Goal: Ask a question

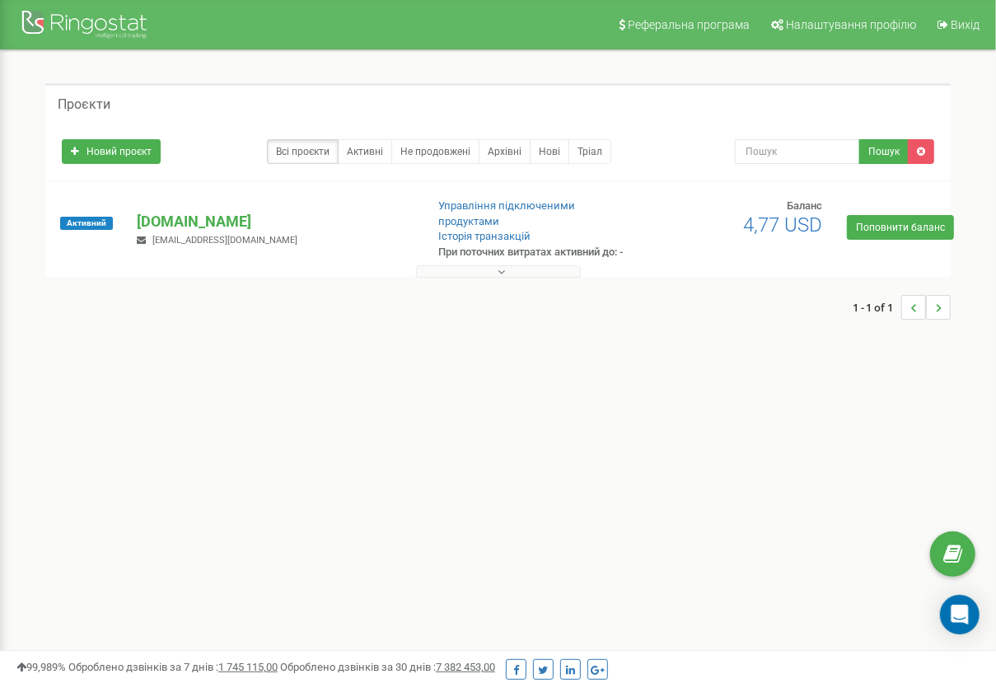
click at [586, 101] on div "Проєкти" at bounding box center [497, 103] width 905 height 40
click at [947, 280] on icon at bounding box center [952, 554] width 19 height 25
click at [970, 280] on div "Open Intercom Messenger" at bounding box center [960, 615] width 44 height 44
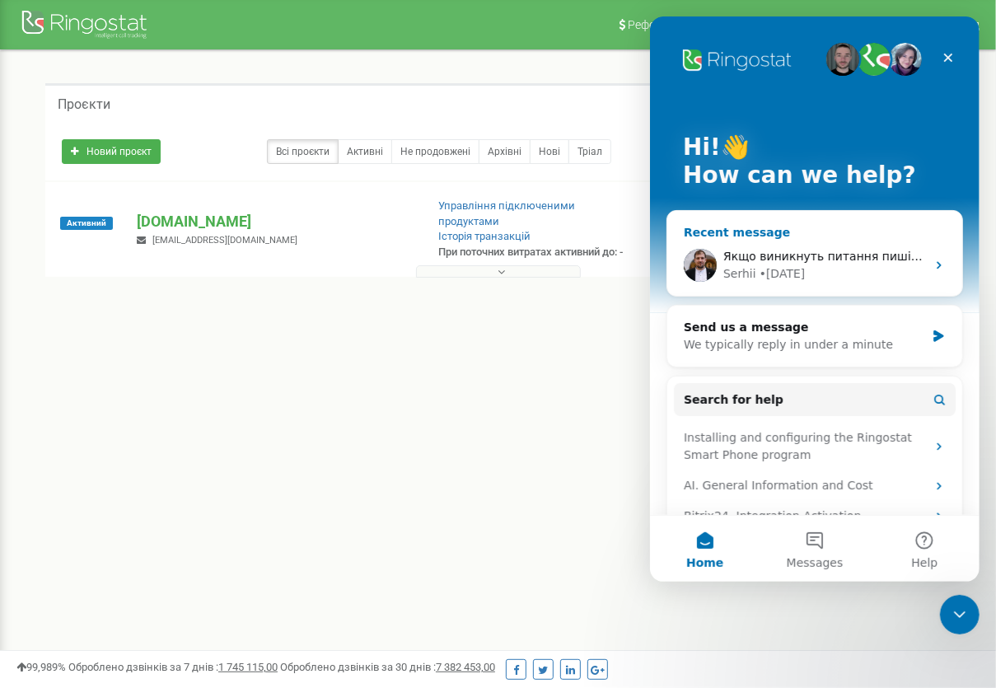
click at [777, 259] on span "Якщо виникнуть питання пишіть. Гарного дня 🤗" at bounding box center [872, 256] width 301 height 13
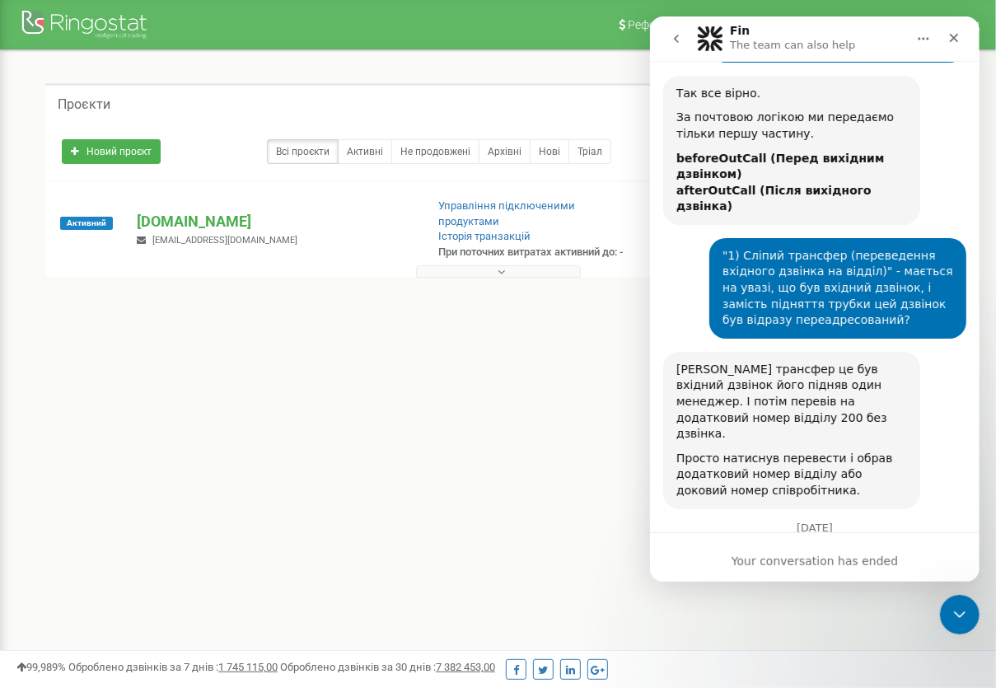
scroll to position [6170, 0]
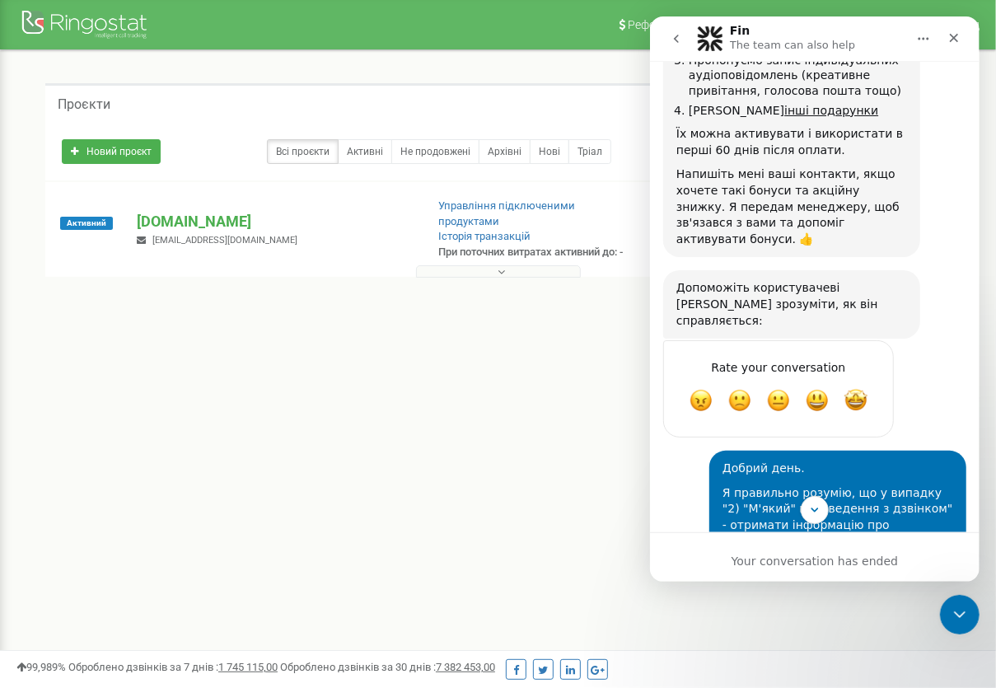
scroll to position [5552, 0]
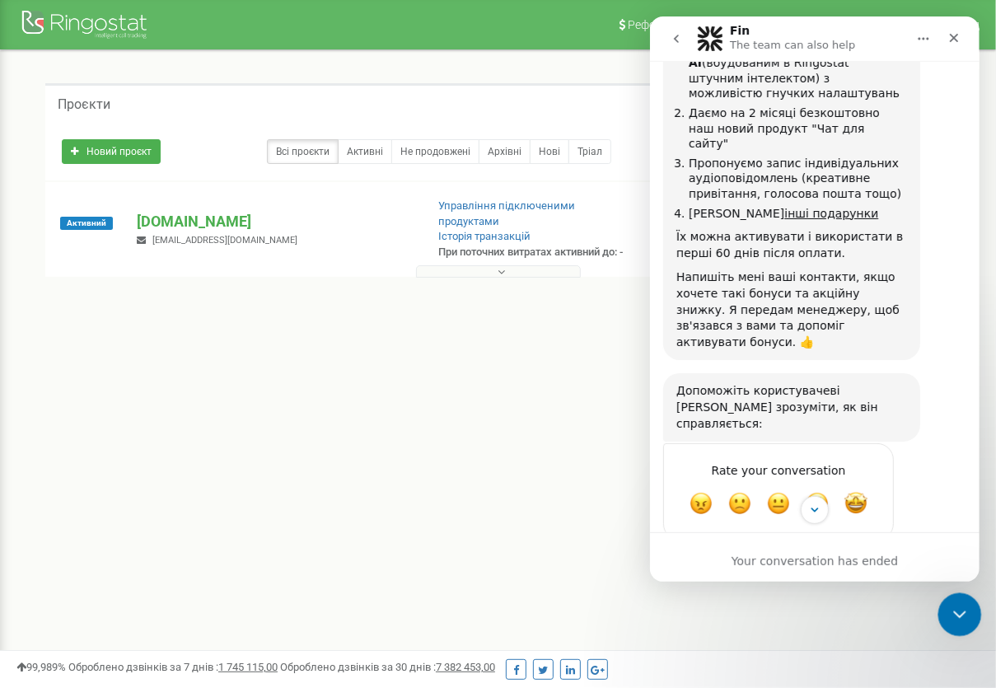
click at [947, 280] on icon "Close Intercom Messenger" at bounding box center [957, 612] width 20 height 20
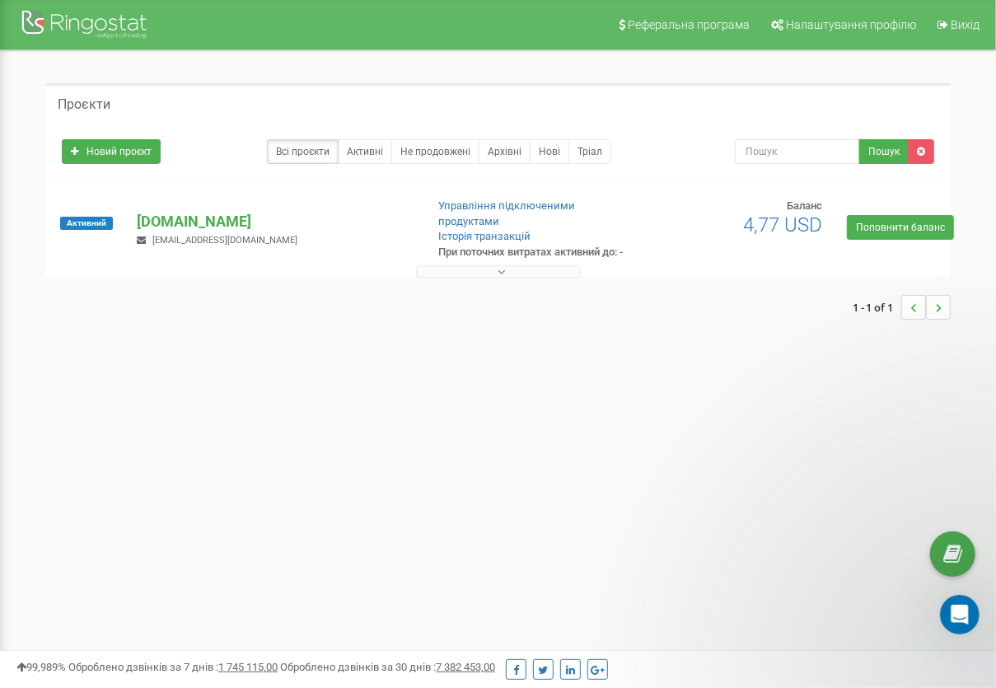
click at [385, 280] on div "Реферальна програма Налаштування профілю Вихід Проєкти Новий проєкт Всі проєкти…" at bounding box center [498, 494] width 996 height 988
click at [945, 280] on icon "Open Intercom Messenger" at bounding box center [957, 612] width 27 height 27
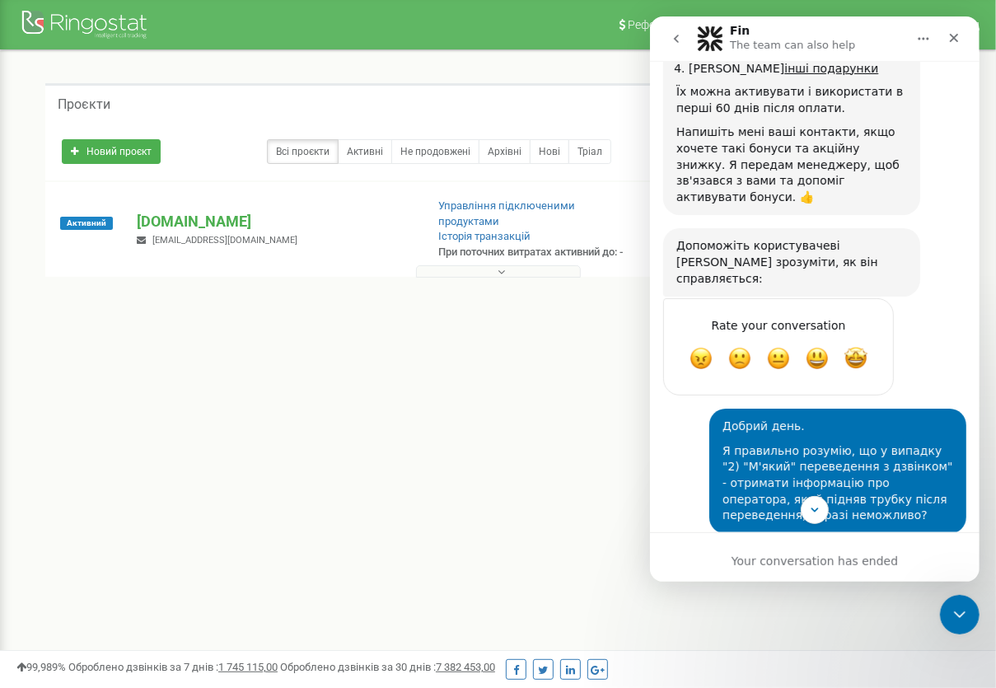
scroll to position [5758, 0]
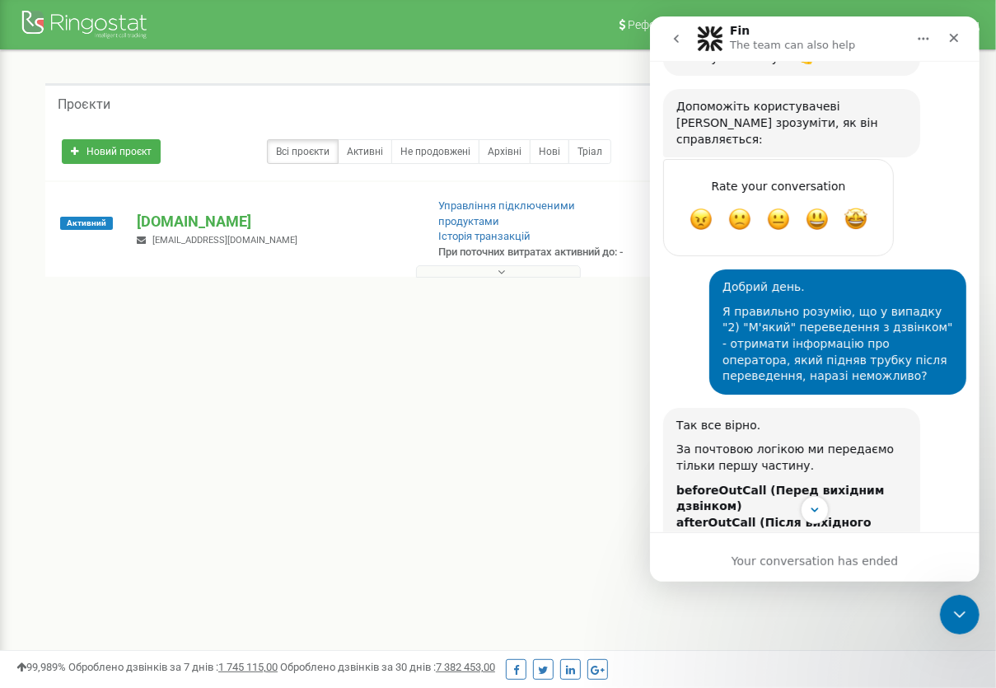
scroll to position [5861, 0]
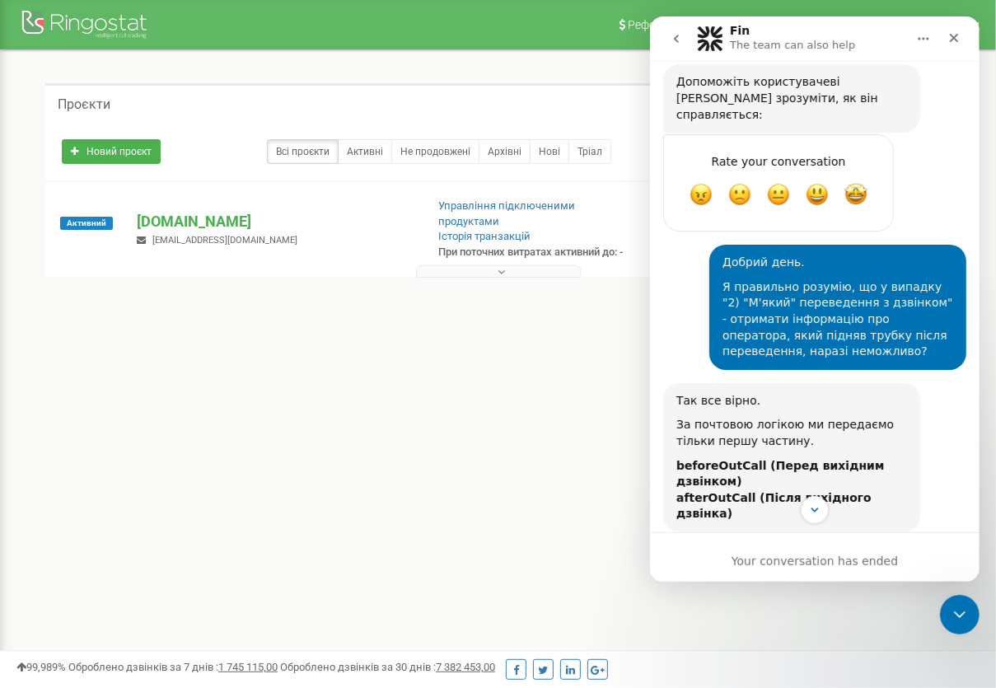
scroll to position [5964, 0]
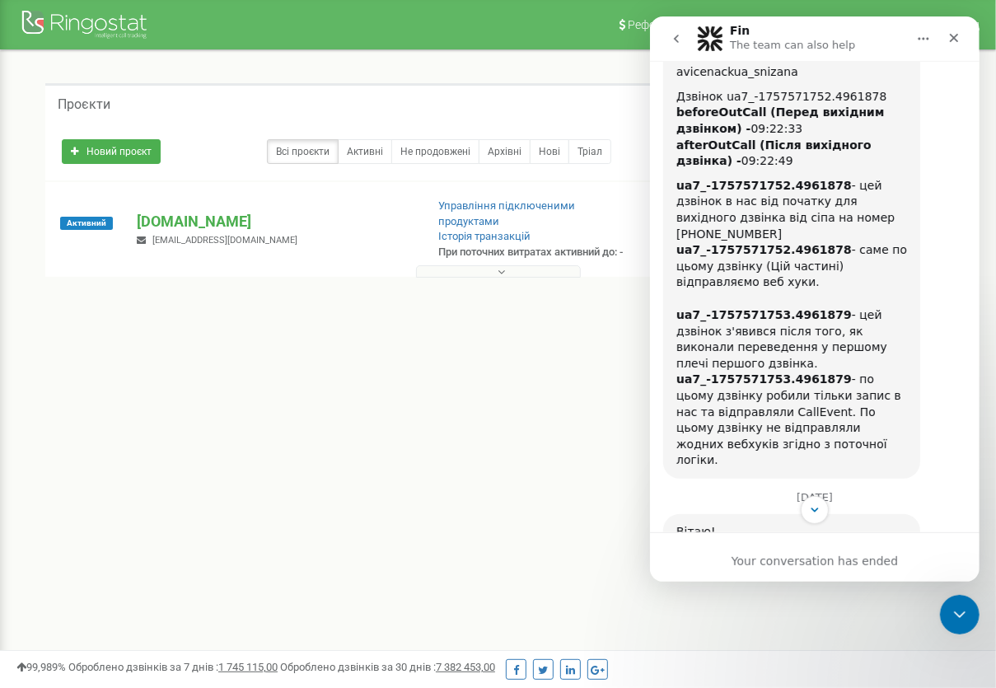
scroll to position [4111, 0]
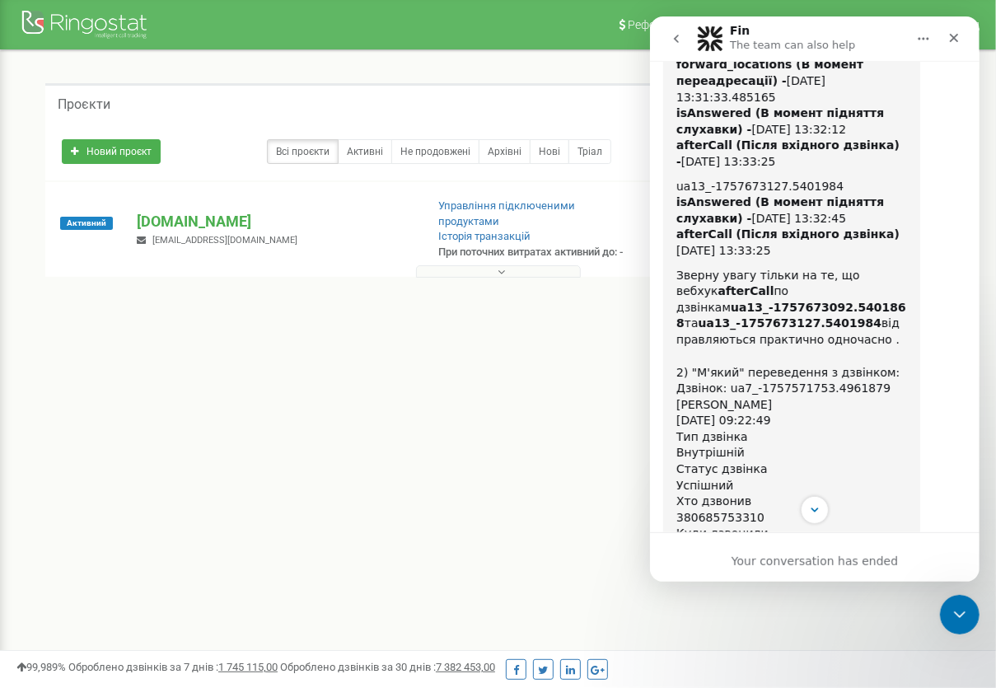
scroll to position [3494, 0]
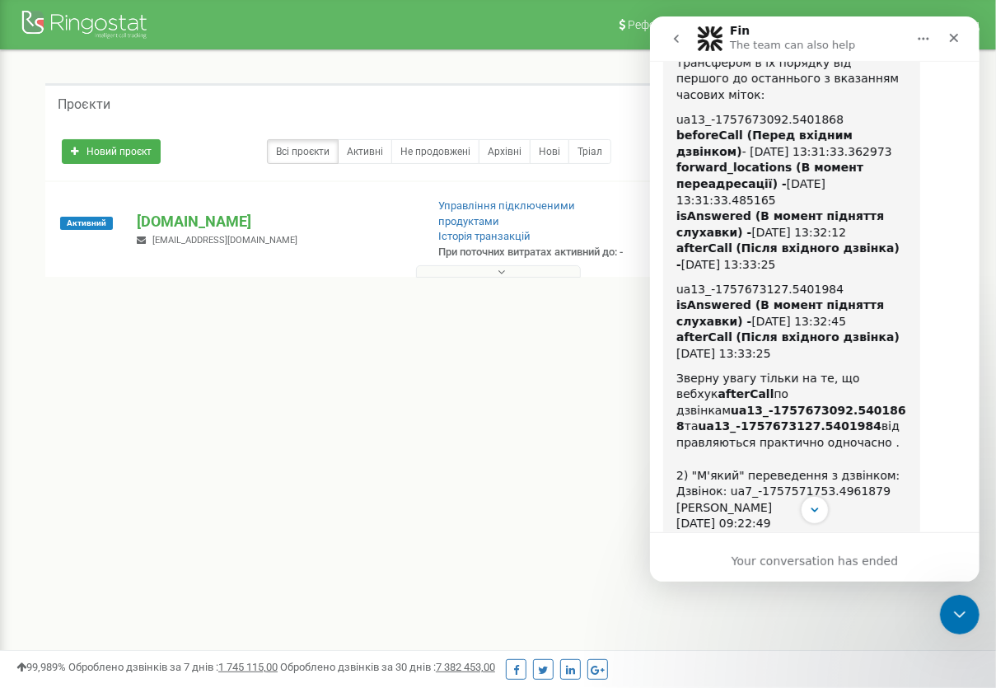
click at [655, 183] on div "August 29 Добрий день. Якщо дзвінок переадресовується яка буде послідовність по…" at bounding box center [813, 155] width 329 height 7046
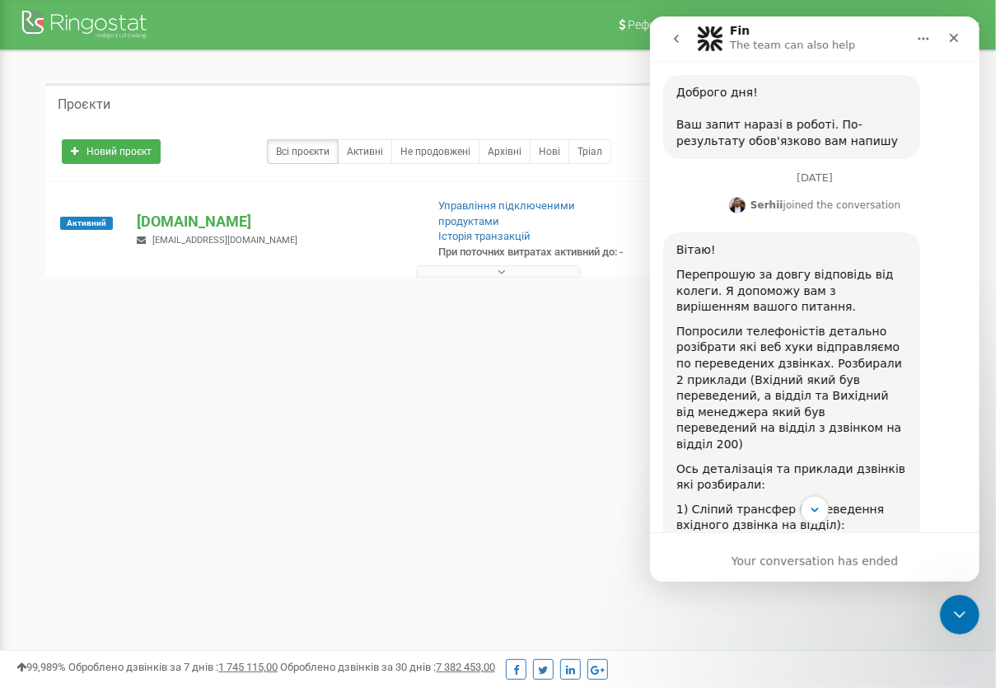
scroll to position [2670, 0]
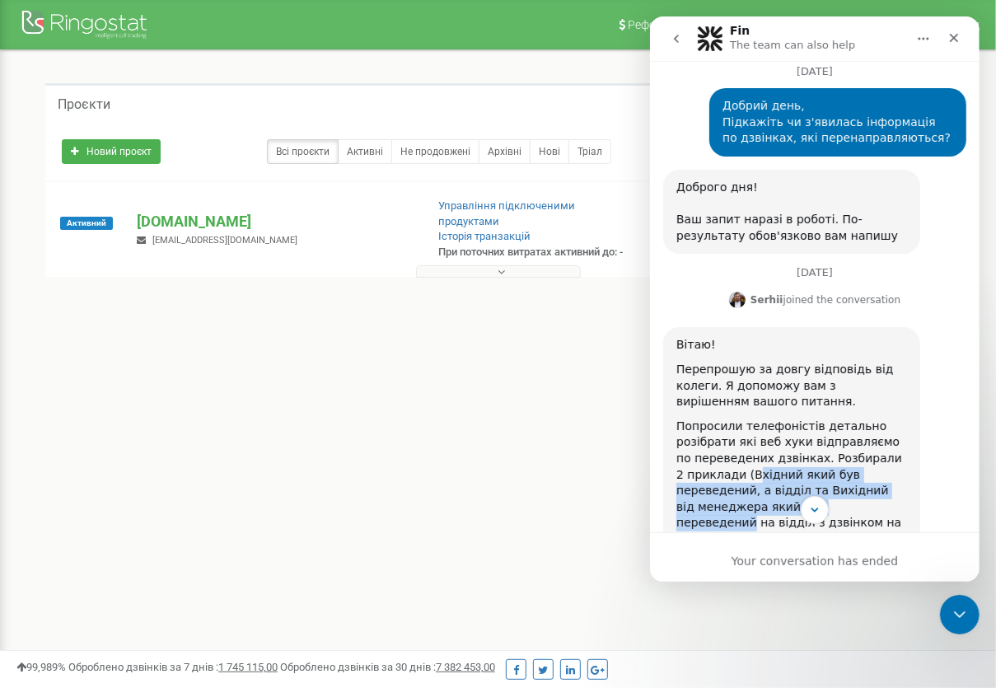
drag, startPoint x: 737, startPoint y: 294, endPoint x: 764, endPoint y: 324, distance: 40.8
click at [764, 280] on div "Попросили телефоністів детально розібрати які веб хуки відправляємо по переведе…" at bounding box center [790, 482] width 231 height 129
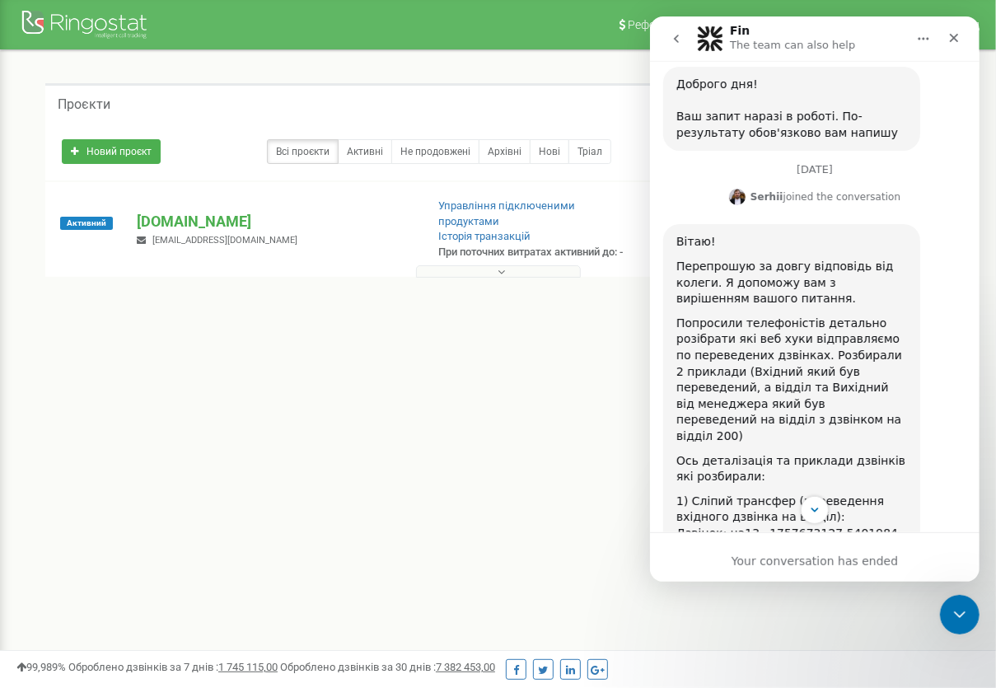
click at [765, 280] on div "Serhii says…" at bounding box center [790, 449] width 231 height 8
drag, startPoint x: 677, startPoint y: 300, endPoint x: 784, endPoint y: 320, distance: 109.0
click at [784, 280] on div "1) Сліпий трансфер (переведення вхідного дзвінка на відділ): Дзвінок: ua13_-175…" at bounding box center [790, 614] width 231 height 242
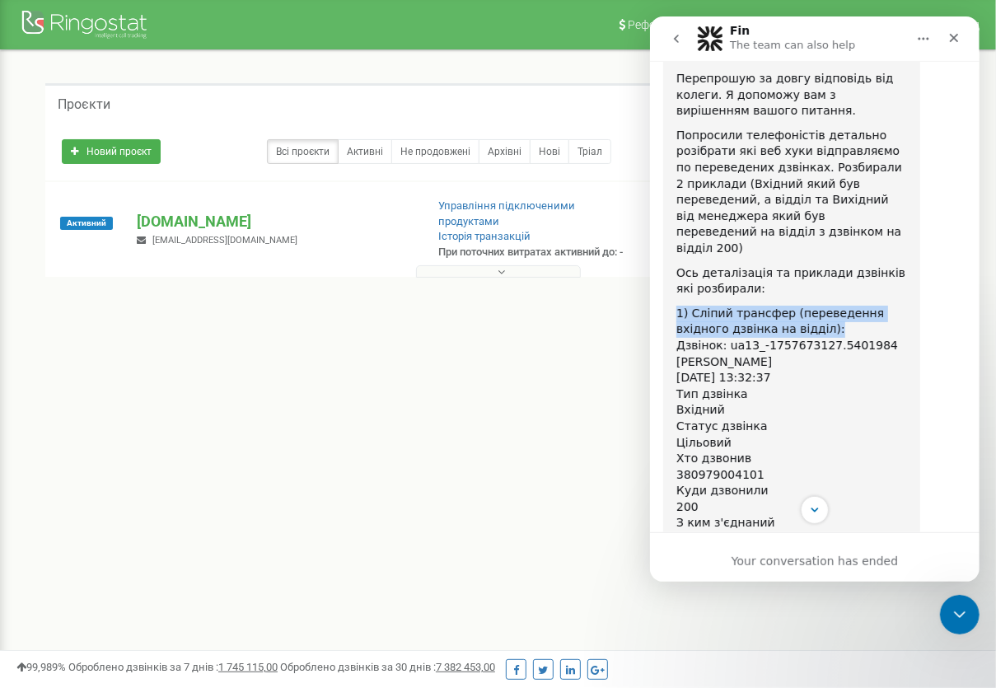
scroll to position [3064, 0]
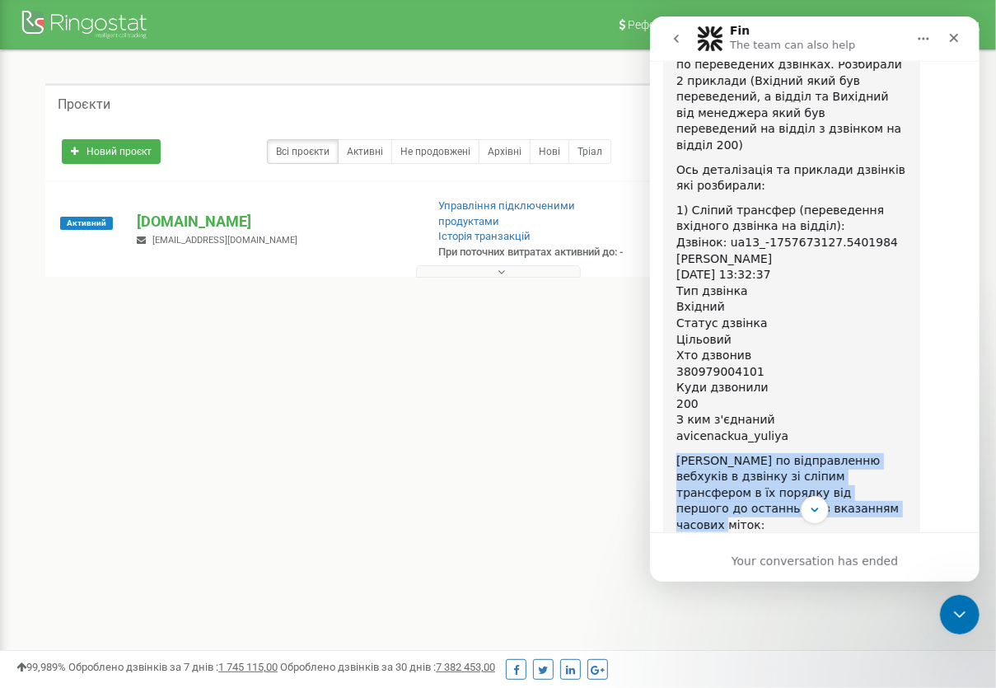
drag, startPoint x: 675, startPoint y: 266, endPoint x: 796, endPoint y: 321, distance: 132.3
click at [796, 280] on div "Коротко по відправленню вебхуків в дзвінку зі сліпим трансфером в їх порядку ві…" at bounding box center [790, 493] width 231 height 81
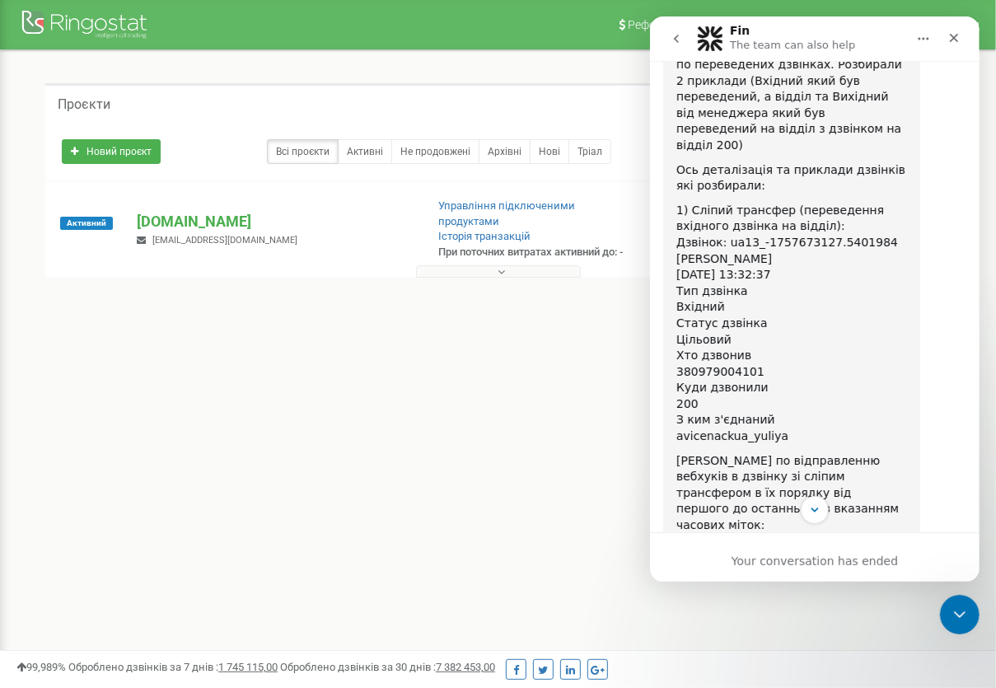
click at [770, 280] on div "Serhii says…" at bounding box center [790, 538] width 231 height 8
click at [777, 280] on div "Коротко по відправленню вебхуків в дзвінку зі сліпим трансфером в їх порядку ві…" at bounding box center [790, 493] width 231 height 81
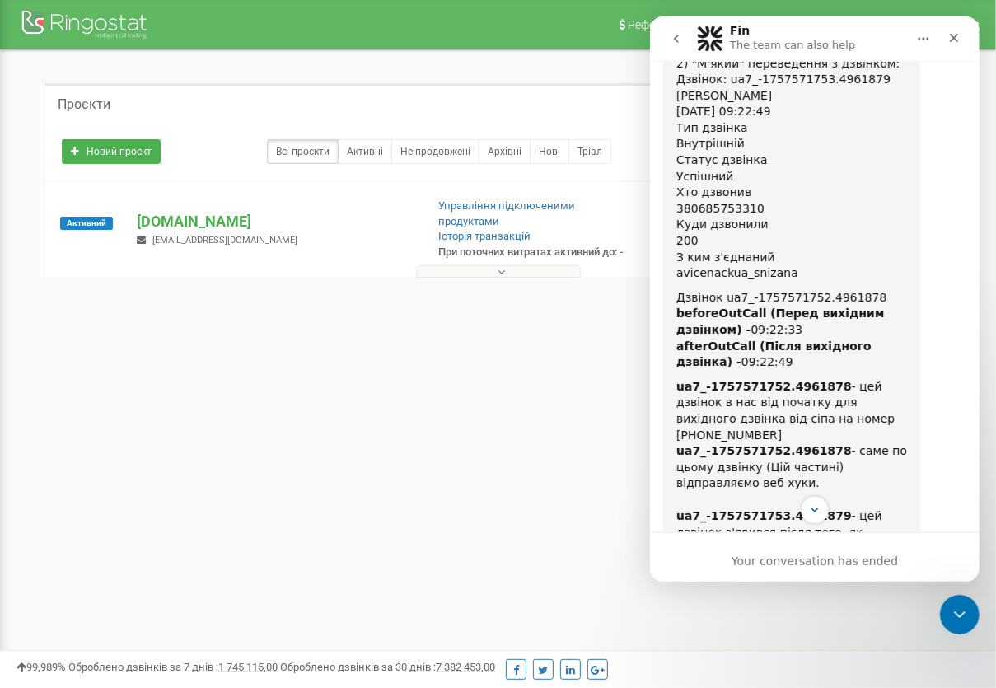
scroll to position [4008, 0]
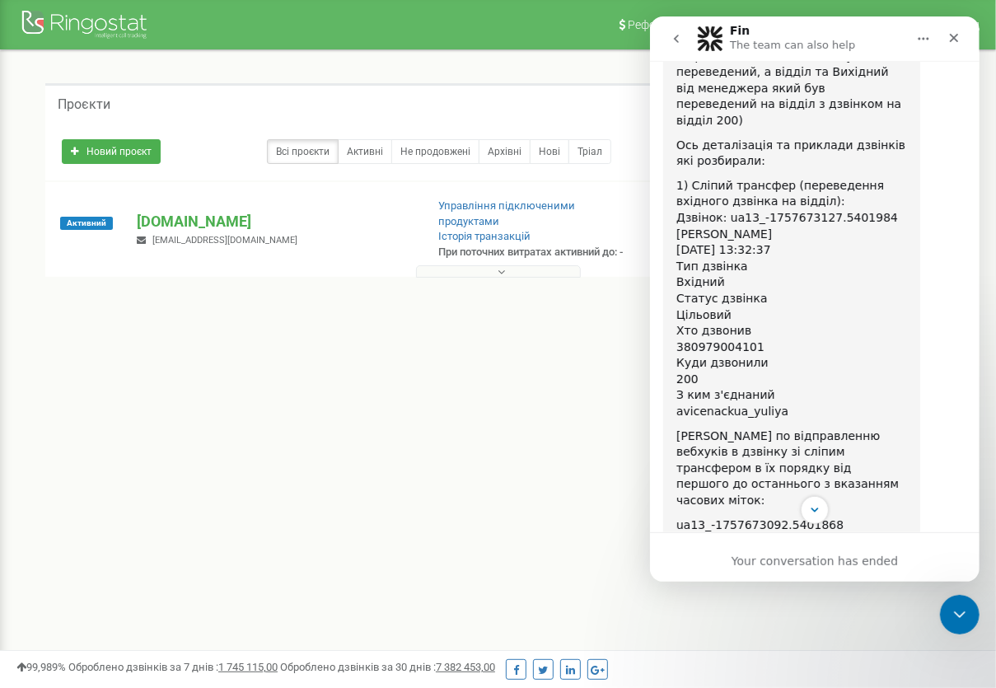
scroll to position [3191, 0]
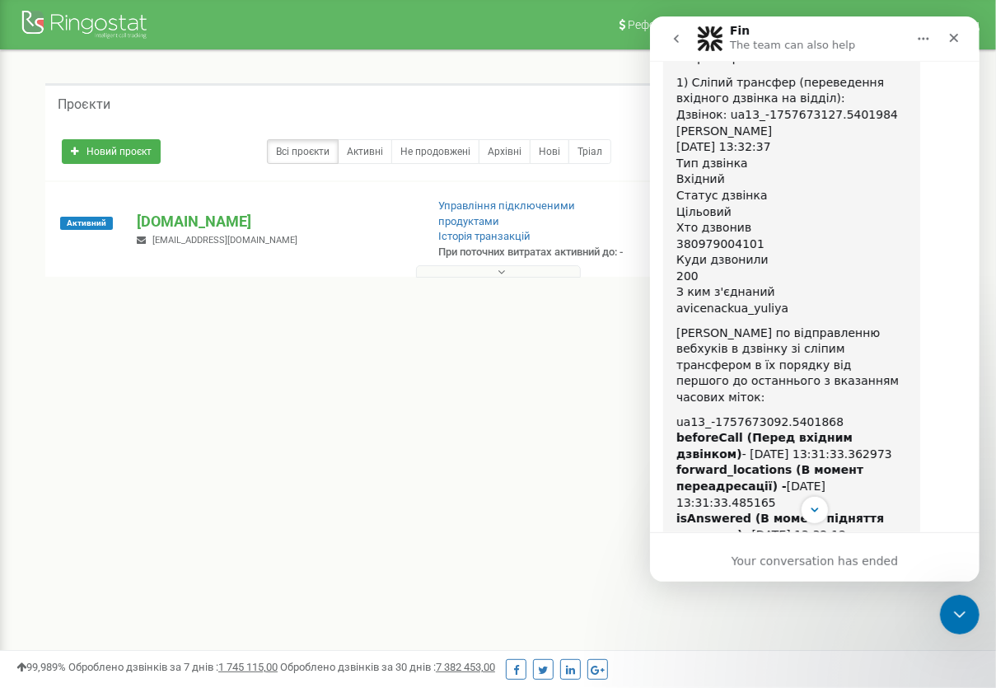
click at [653, 280] on div "August 29 Добрий день. Якщо дзвінок переадресовується яка буде послідовність по…" at bounding box center [813, 458] width 329 height 7046
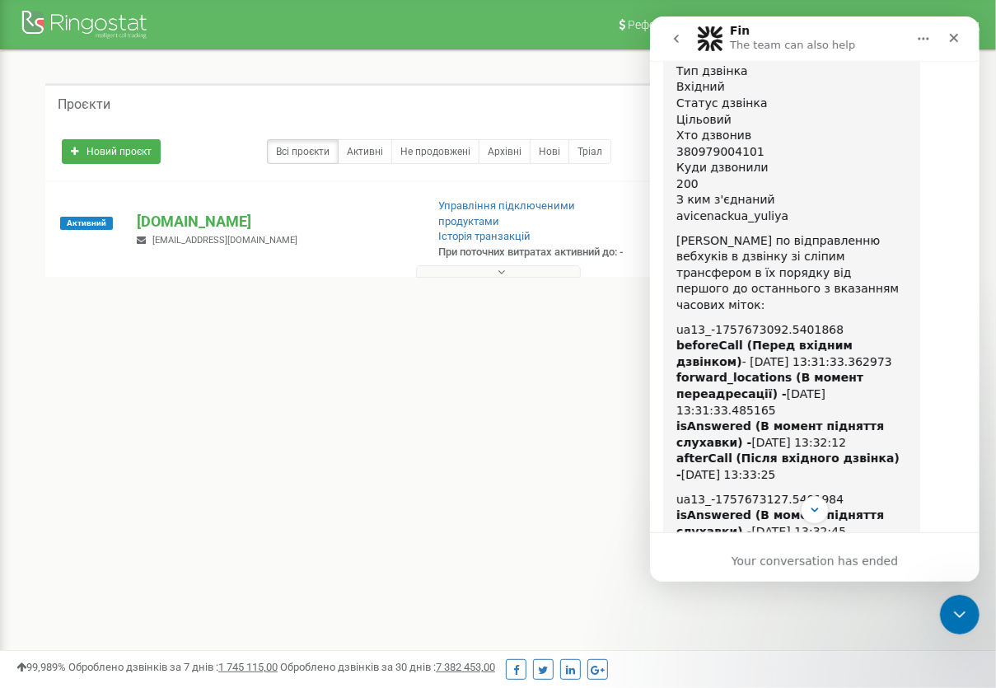
scroll to position [3294, 0]
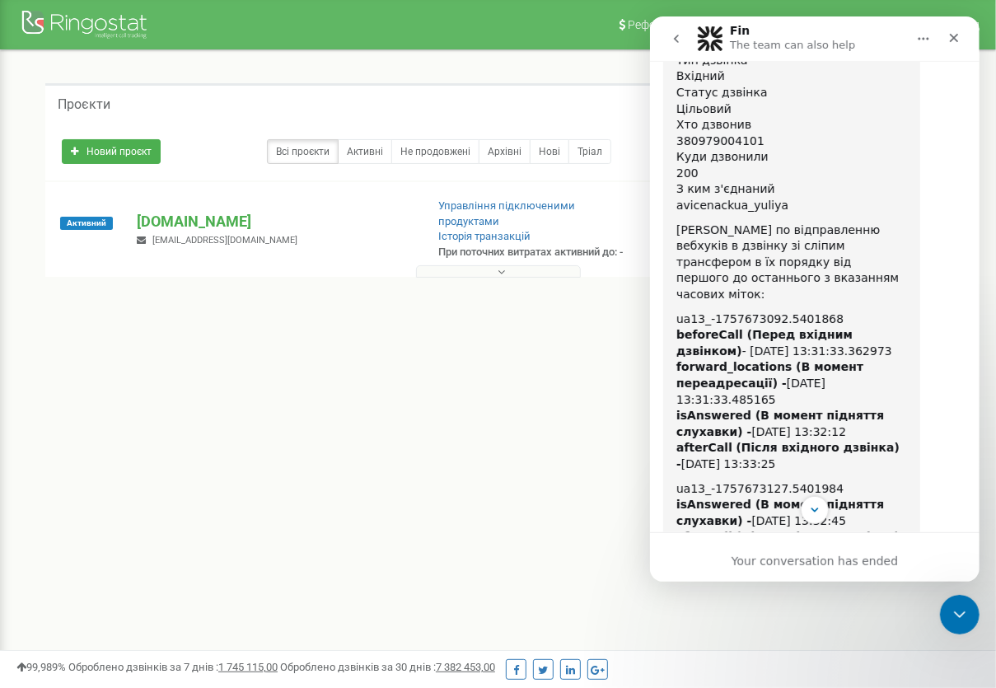
click at [657, 280] on div "August 29 Добрий день. Якщо дзвінок переадресовується яка буде послідовність по…" at bounding box center [813, 355] width 329 height 7046
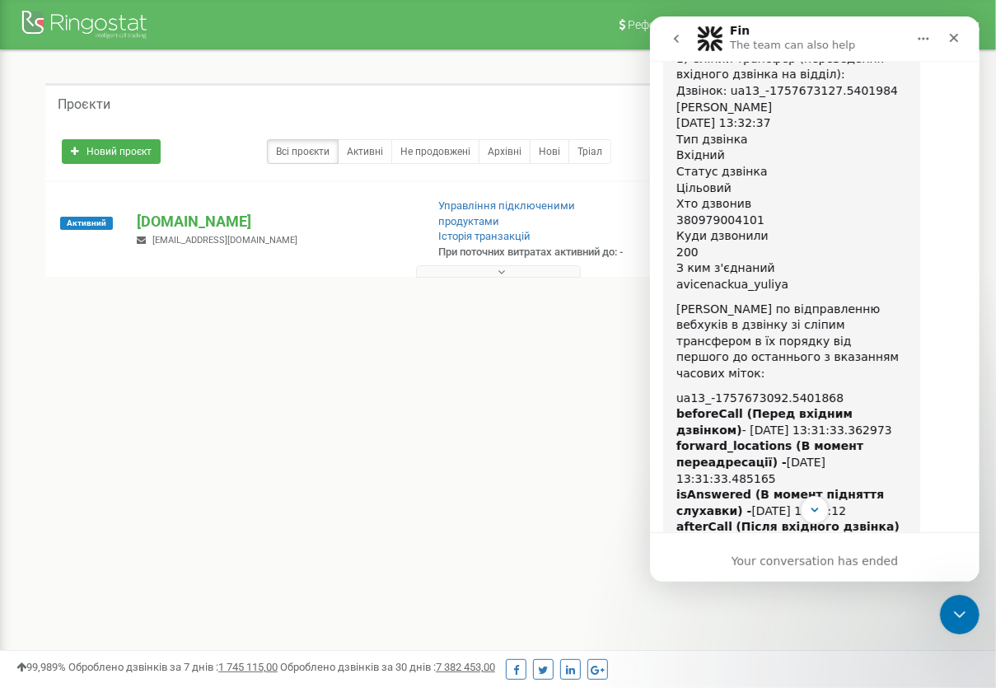
scroll to position [3191, 0]
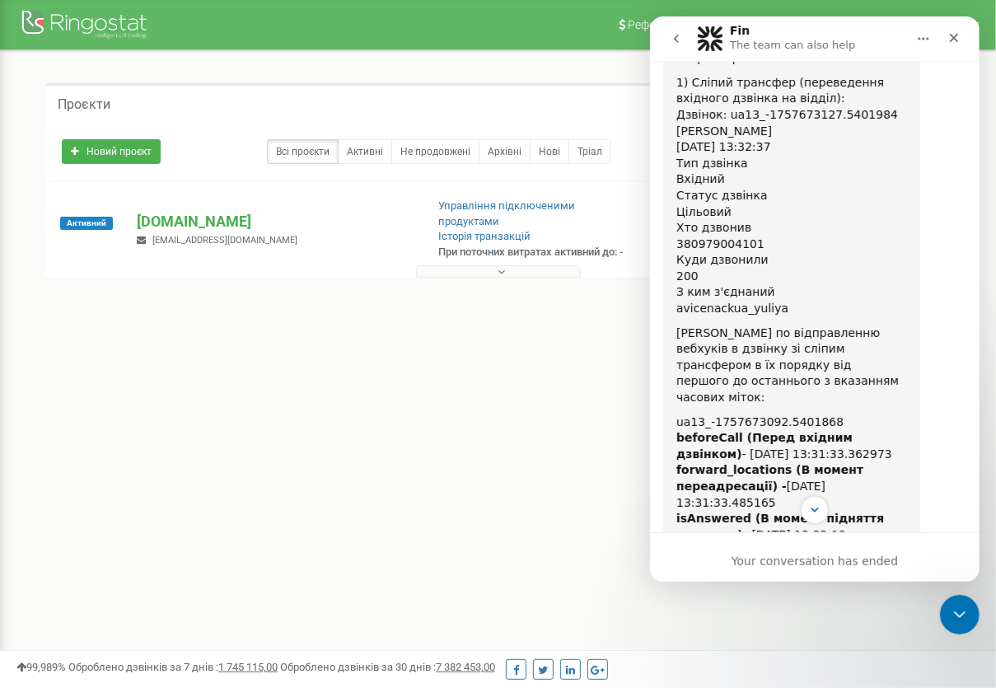
click at [655, 280] on div "August 29 Добрий день. Якщо дзвінок переадресовується яка буде послідовність по…" at bounding box center [813, 458] width 329 height 7046
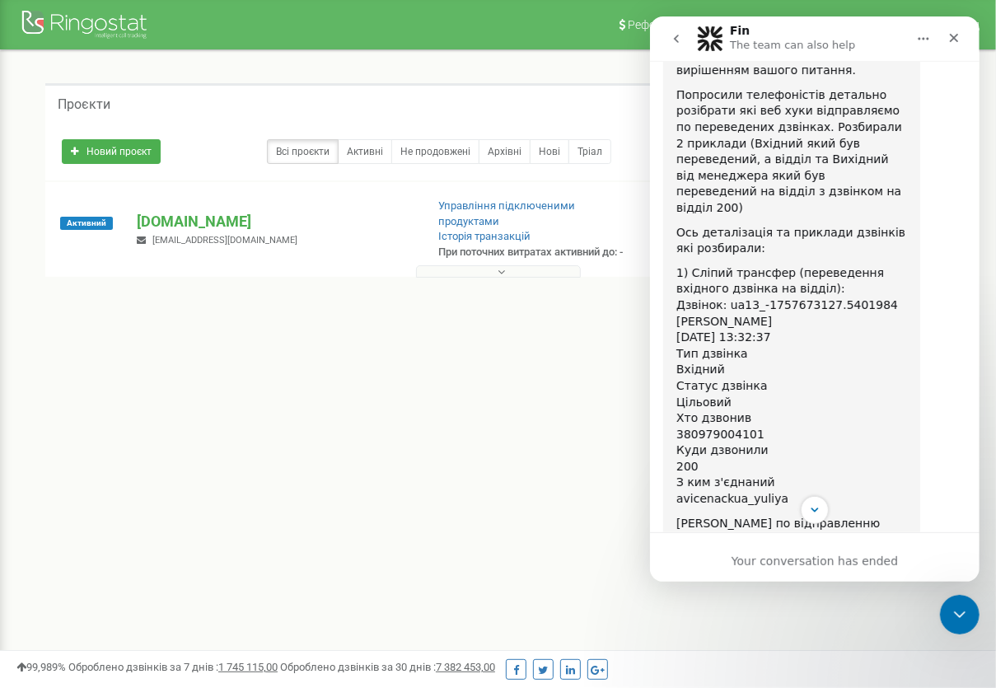
scroll to position [2985, 0]
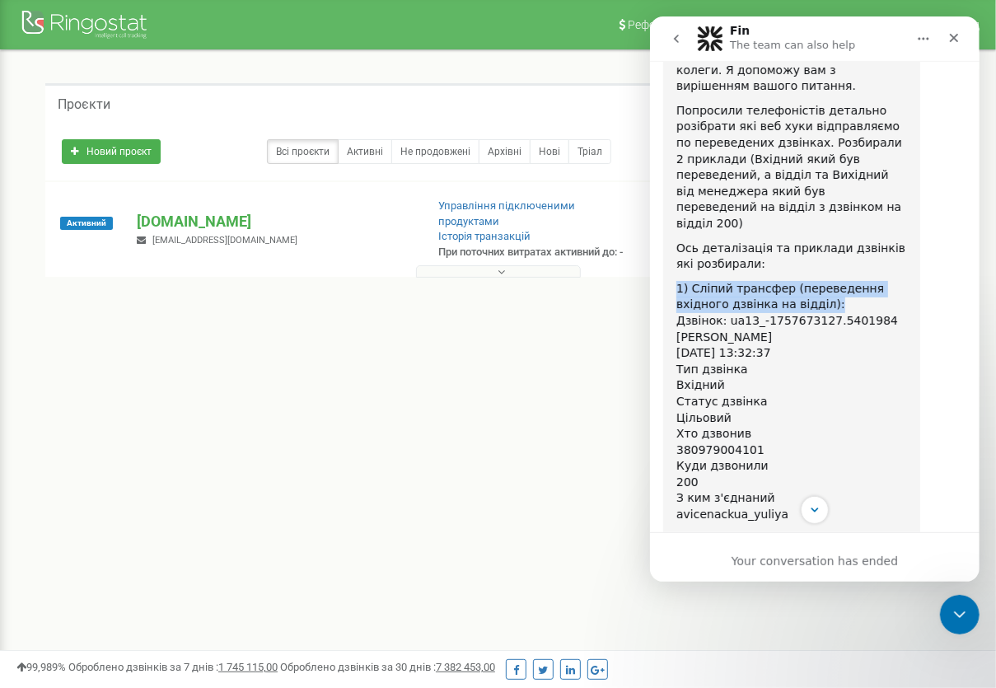
drag, startPoint x: 676, startPoint y: 93, endPoint x: 773, endPoint y: 114, distance: 98.5
click at [773, 280] on div "1) Сліпий трансфер (переведення вхідного дзвінка на відділ): Дзвінок: ua13_-175…" at bounding box center [790, 402] width 231 height 242
click at [760, 280] on div "1) Сліпий трансфер (переведення вхідного дзвінка на відділ): Дзвінок: ua13_-175…" at bounding box center [790, 402] width 231 height 242
drag, startPoint x: 687, startPoint y: 95, endPoint x: 768, endPoint y: 116, distance: 84.3
click at [768, 280] on div "1) Сліпий трансфер (переведення вхідного дзвінка на відділ): Дзвінок: ua13_-175…" at bounding box center [790, 402] width 231 height 242
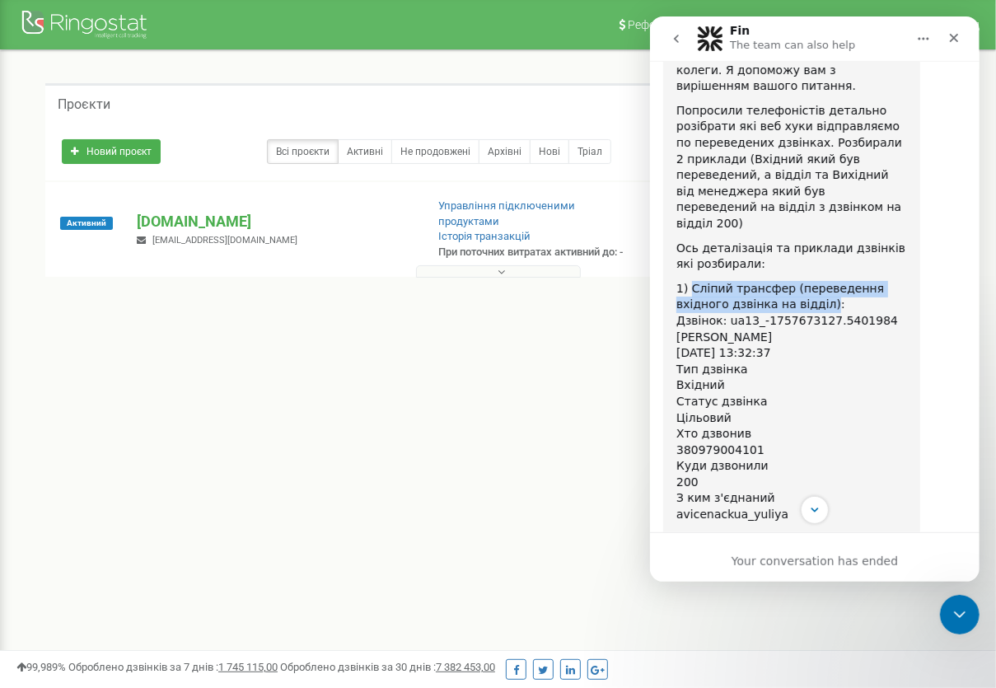
click at [767, 280] on div "1) Сліпий трансфер (переведення вхідного дзвінка на відділ): Дзвінок: ua13_-175…" at bounding box center [790, 402] width 231 height 242
copy div "Сліпий трансфер (переведення вхідного дзвінка на відділ)"
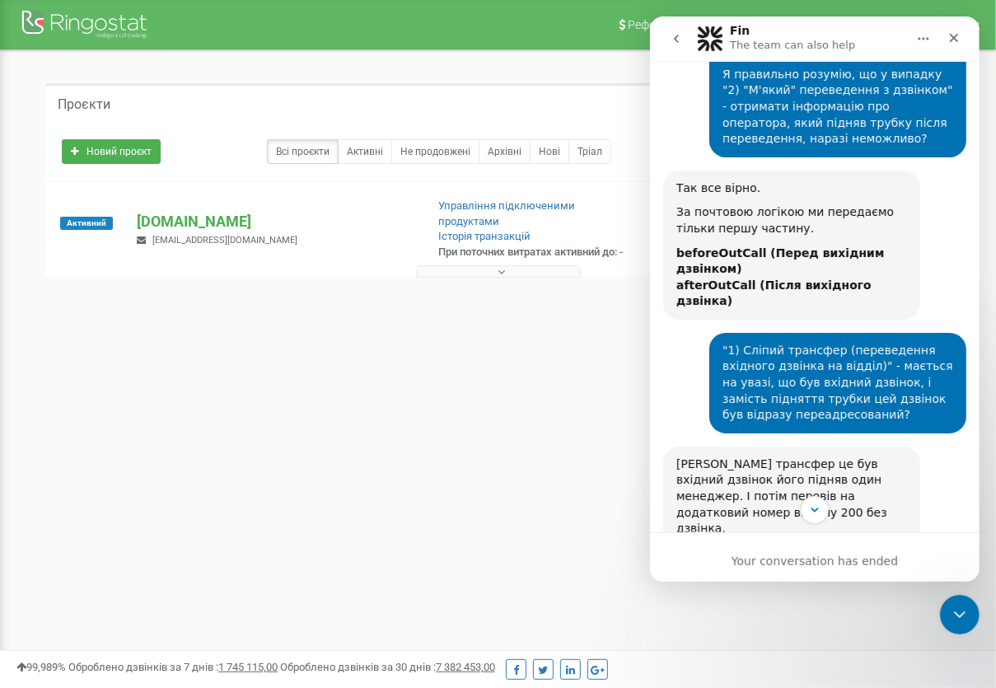
scroll to position [6170, 0]
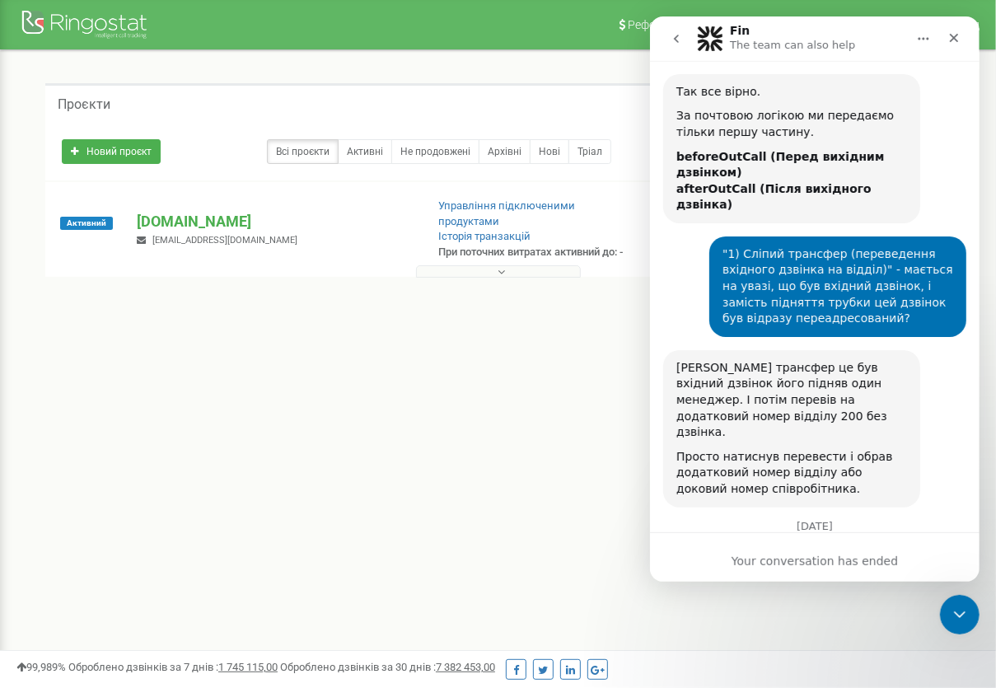
click at [951, 35] on icon "Close" at bounding box center [953, 38] width 9 height 9
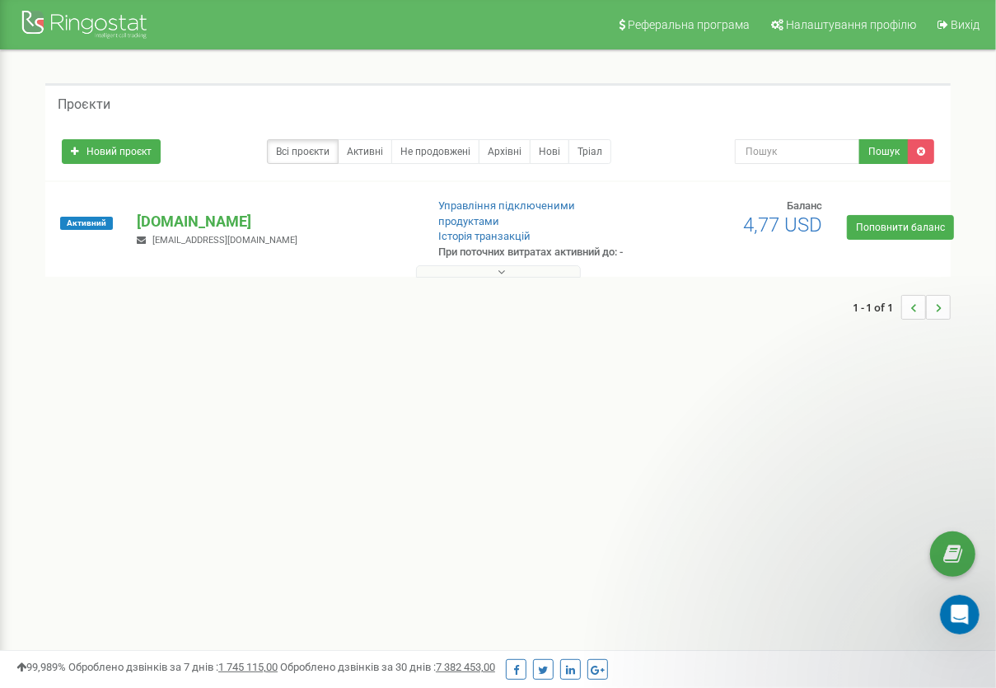
scroll to position [0, 0]
click at [651, 105] on div "Проєкти" at bounding box center [497, 103] width 905 height 40
click at [859, 167] on div "Проєкти Новий проєкт Всі проєкти Активні Не продовжені Архівні Нові Тріал Пошук…" at bounding box center [498, 209] width 930 height 253
click at [487, 72] on div "Проєкти Новий проєкт Всі проєкти Активні Не продовжені Архівні Нові Тріал Пошук" at bounding box center [497, 209] width 971 height 319
